Goal: Information Seeking & Learning: Learn about a topic

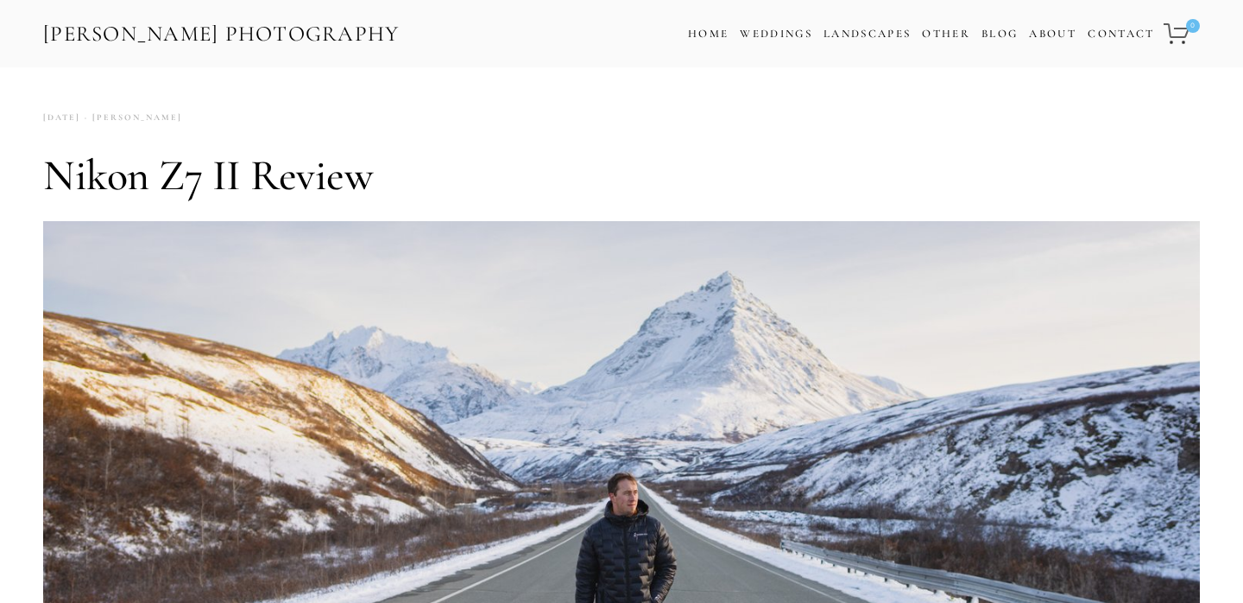
click at [255, 35] on link "[PERSON_NAME] Photography" at bounding box center [221, 34] width 360 height 39
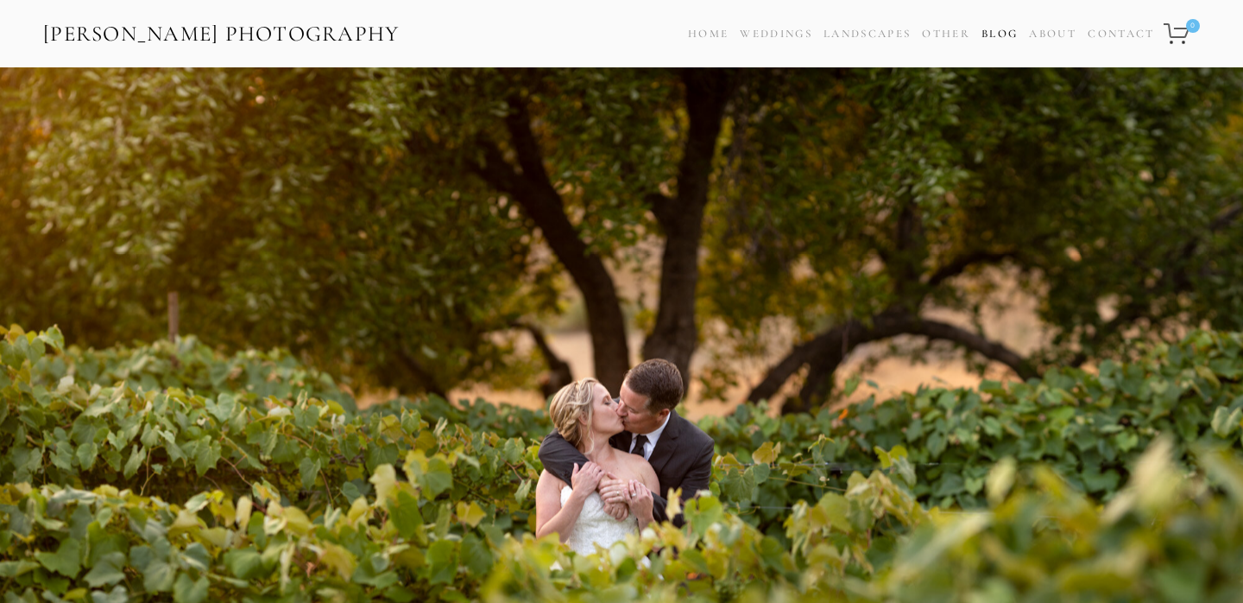
click at [983, 32] on link "Blog" at bounding box center [1000, 34] width 36 height 25
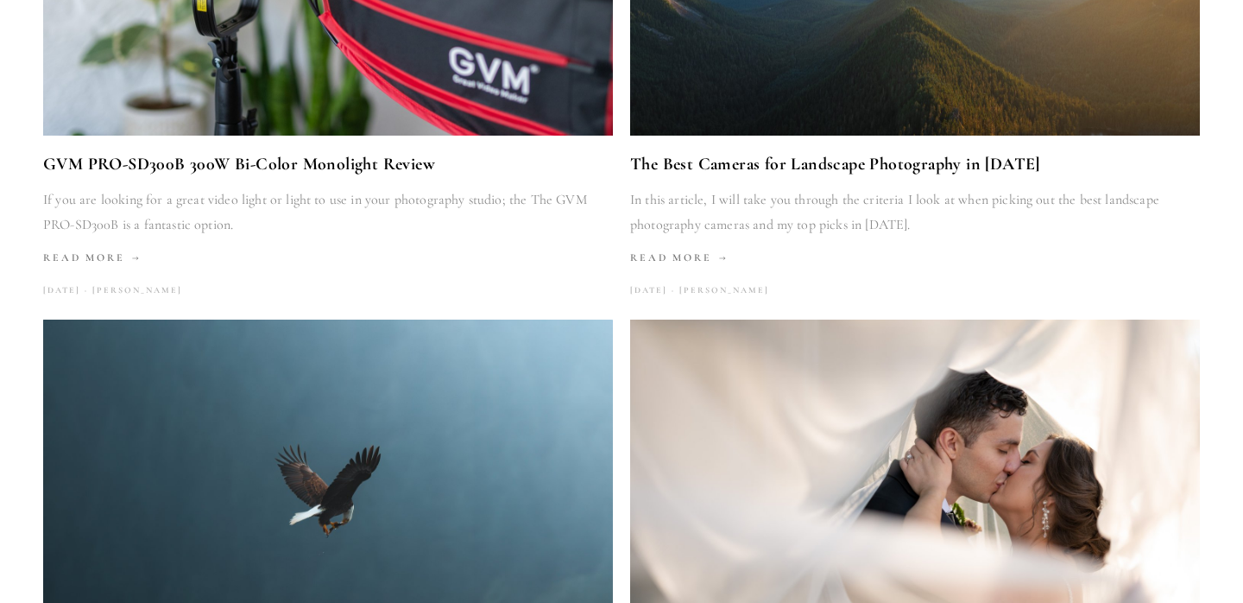
scroll to position [1688, 0]
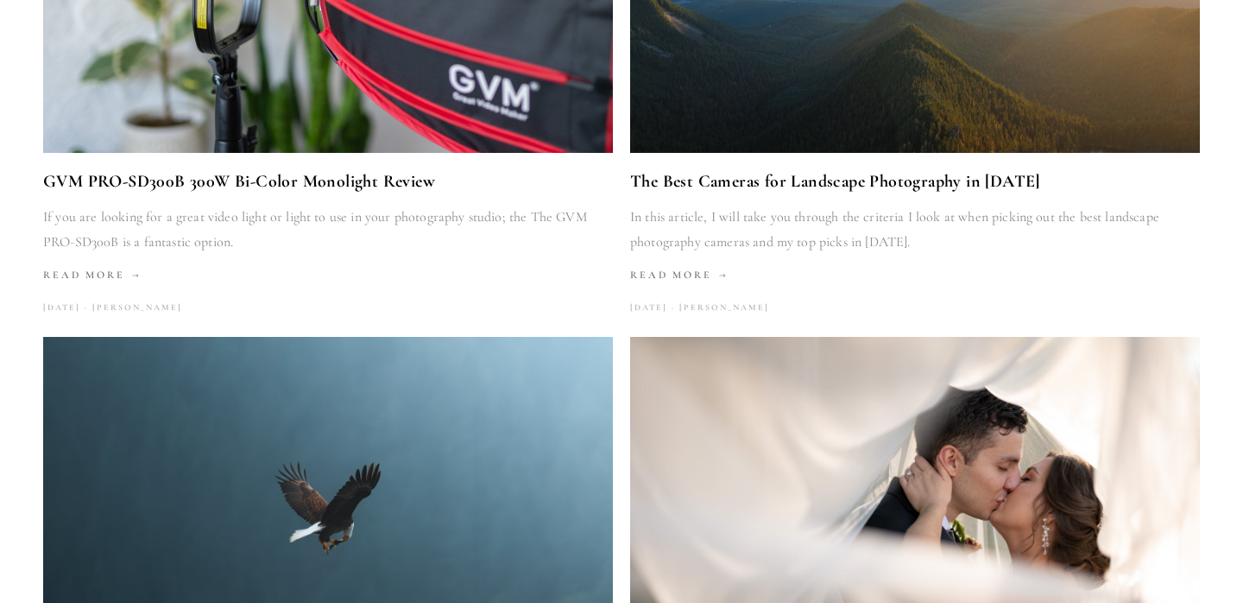
click at [809, 181] on link "The Best Cameras for Landscape Photography in [DATE]" at bounding box center [915, 181] width 570 height 29
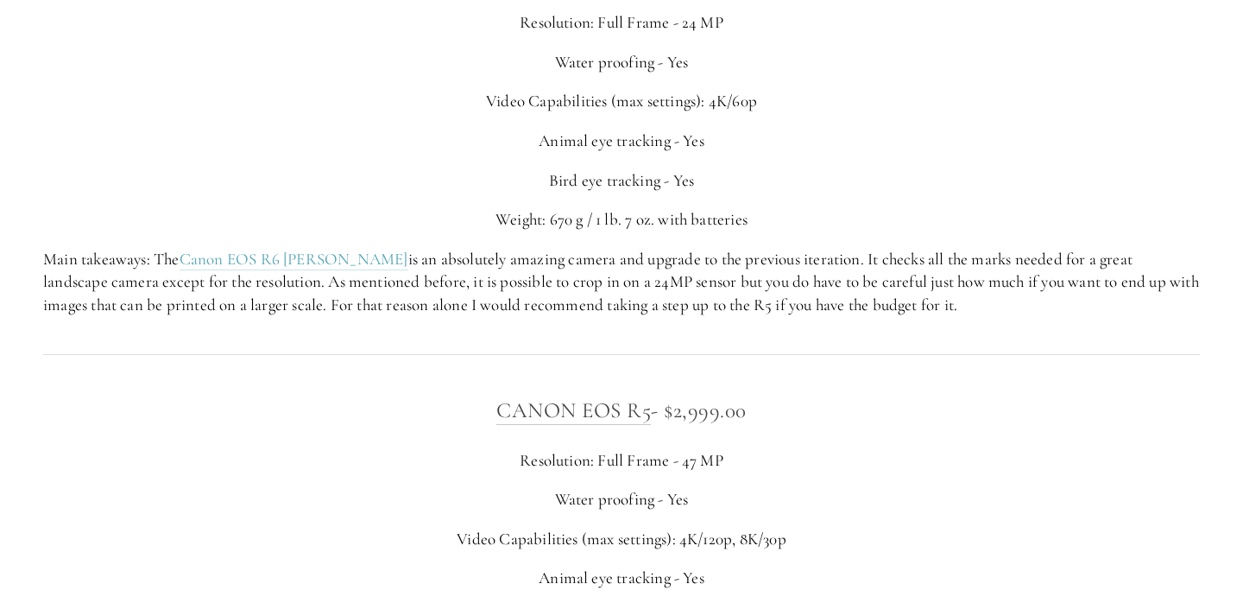
scroll to position [4956, 0]
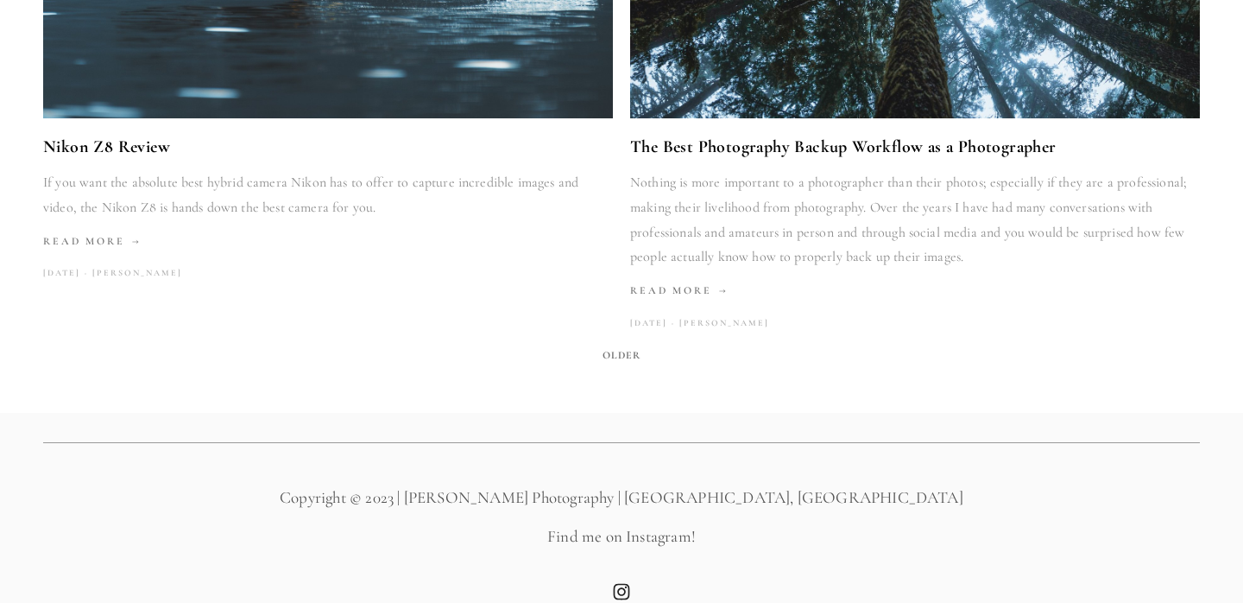
scroll to position [2902, 0]
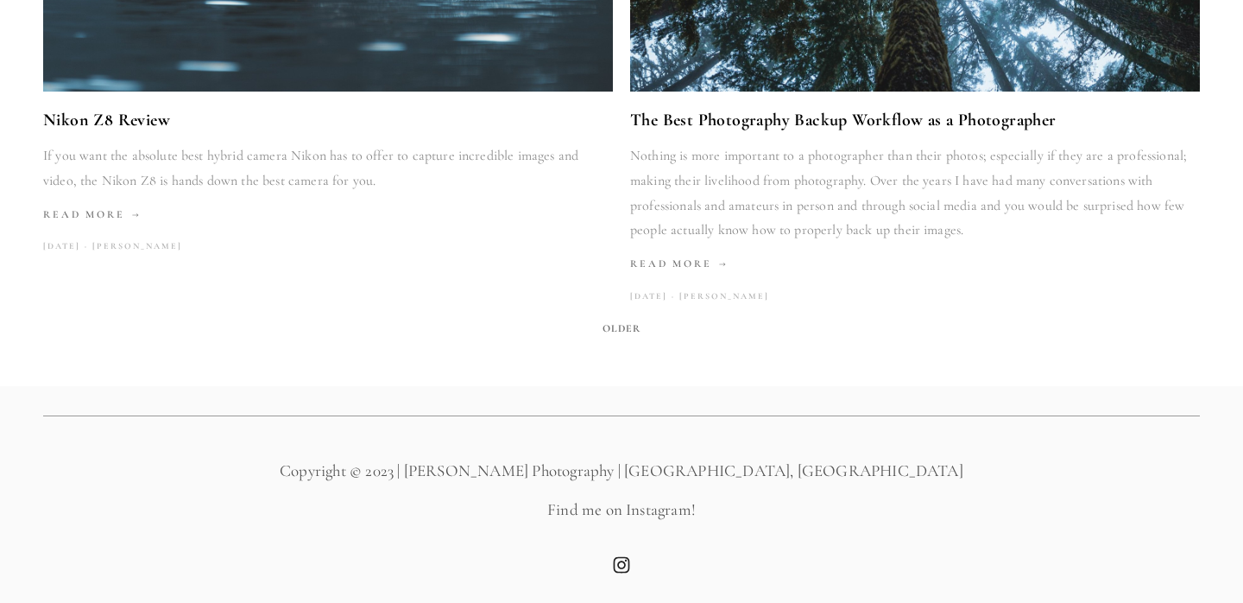
click at [627, 325] on span "Older" at bounding box center [622, 328] width 53 height 24
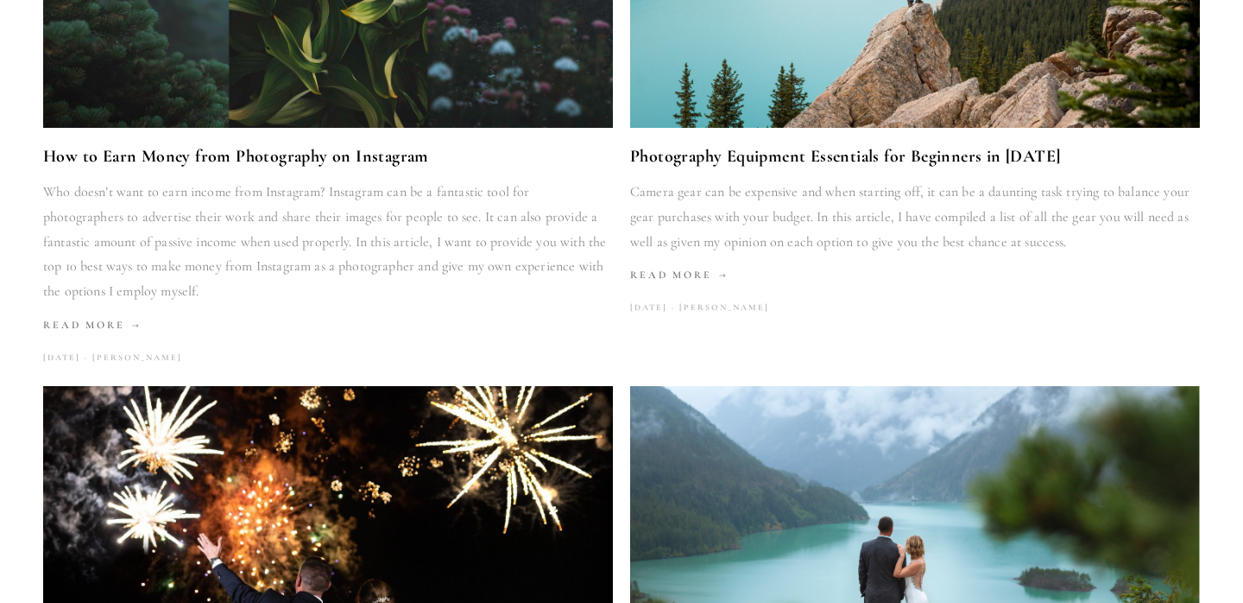
scroll to position [501, 0]
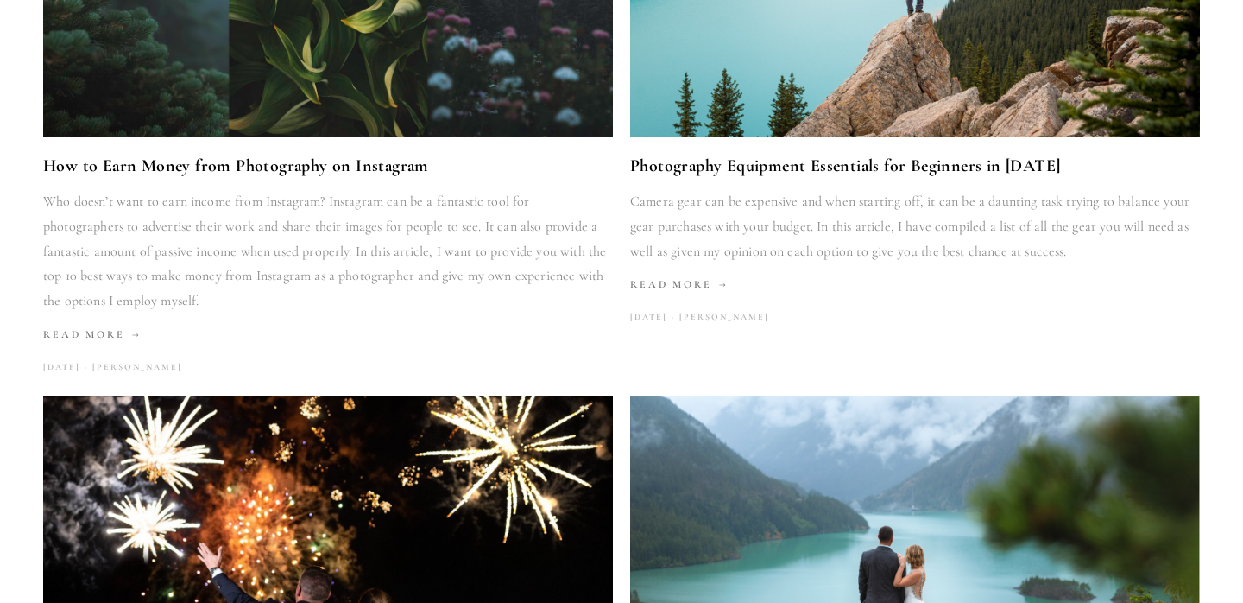
click at [714, 168] on link "Photography Equipment Essentials for Beginners in [DATE]" at bounding box center [915, 165] width 570 height 29
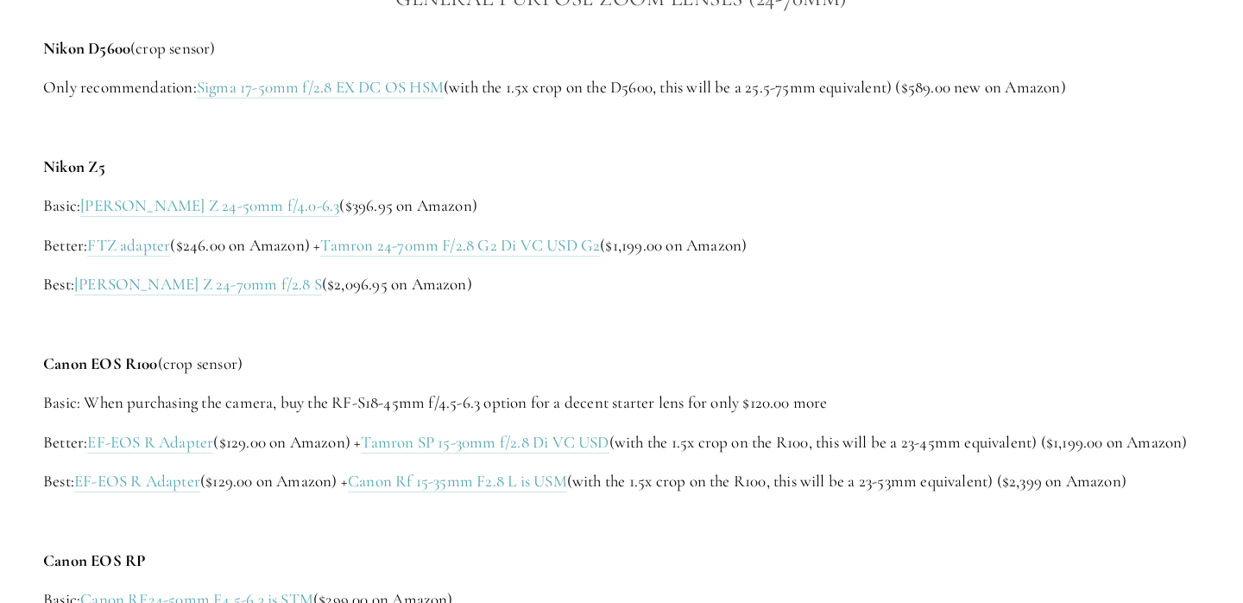
scroll to position [2486, 0]
